Goal: Find specific page/section: Find specific page/section

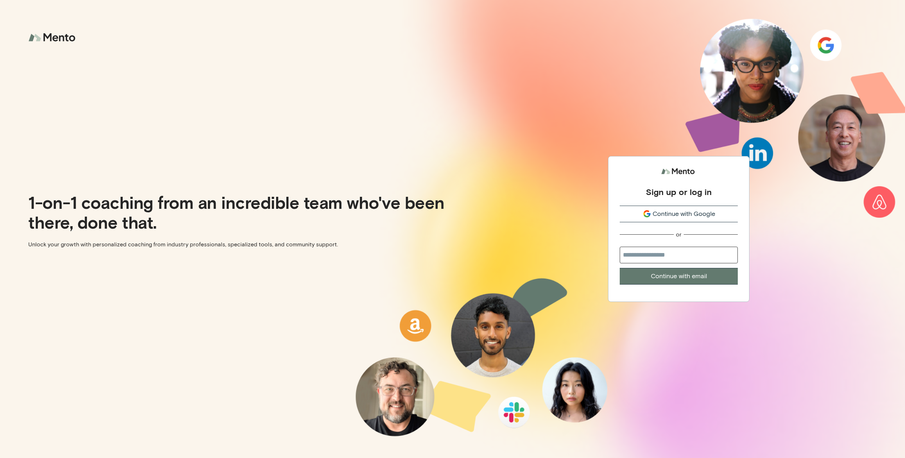
click at [666, 213] on span "Continue with Google" at bounding box center [684, 214] width 63 height 10
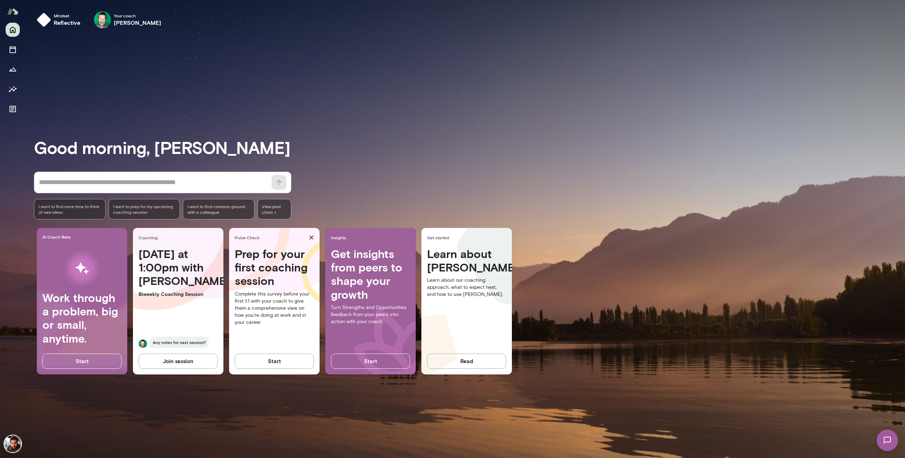
click at [145, 119] on div "Good morning, Michael * ​ ​ I want to find more time to think of new ideas I wa…" at bounding box center [469, 245] width 871 height 407
click at [10, 105] on icon "Documents" at bounding box center [12, 109] width 8 height 8
